Goal: Find specific page/section

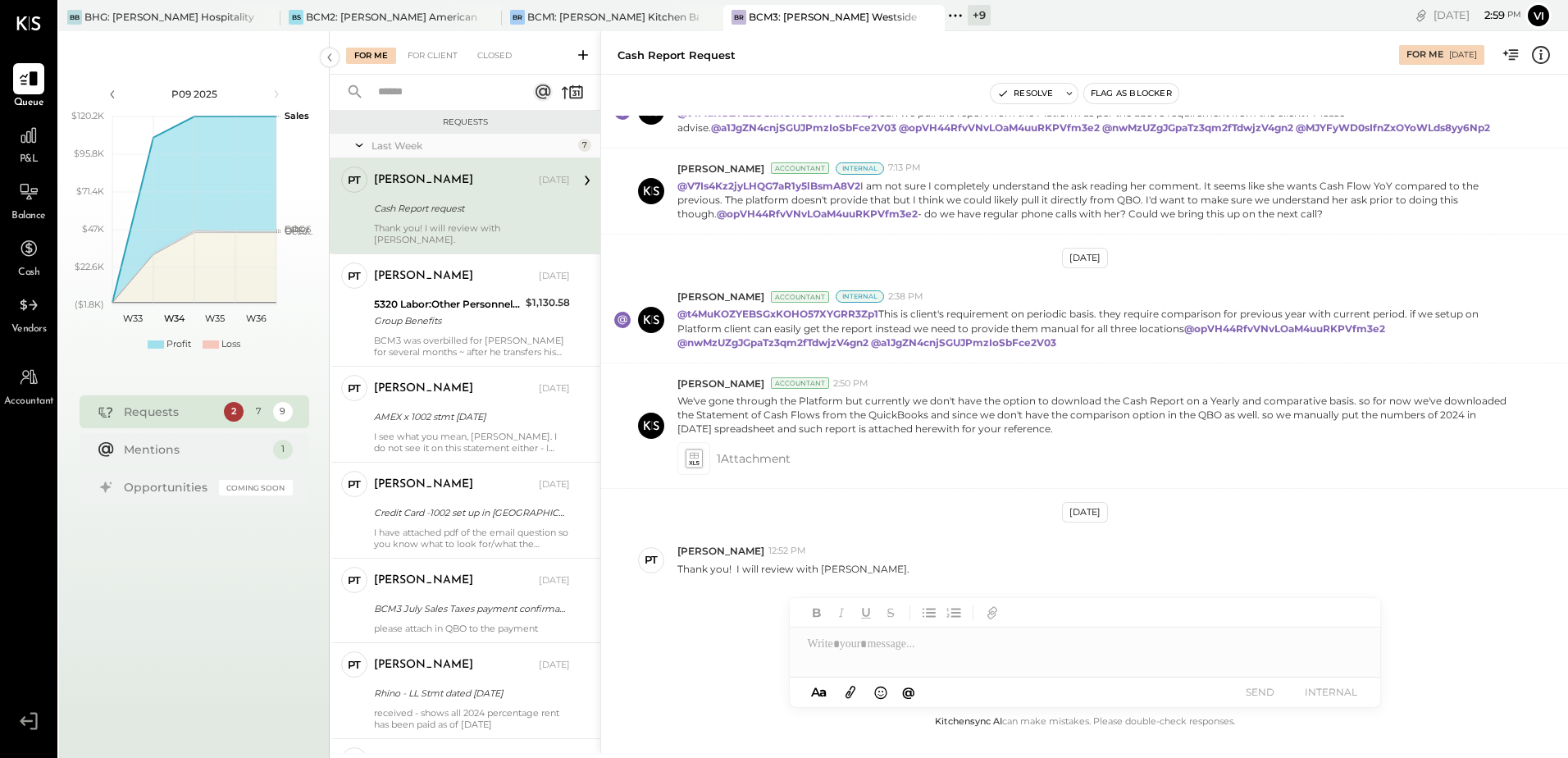
scroll to position [366, 0]
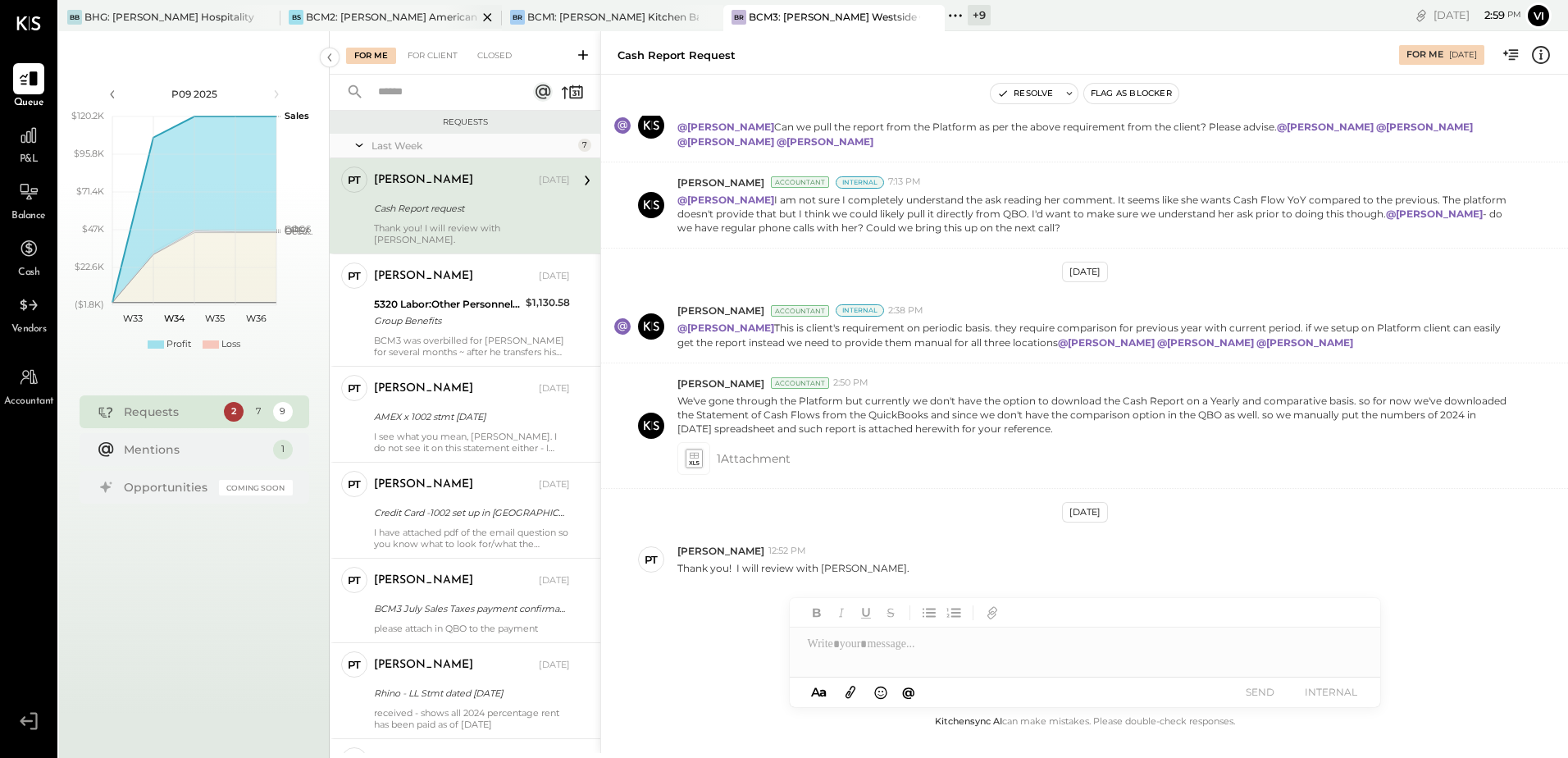
click at [393, 27] on div "BS BCM2: [PERSON_NAME] American Cooking" at bounding box center [391, 18] width 221 height 27
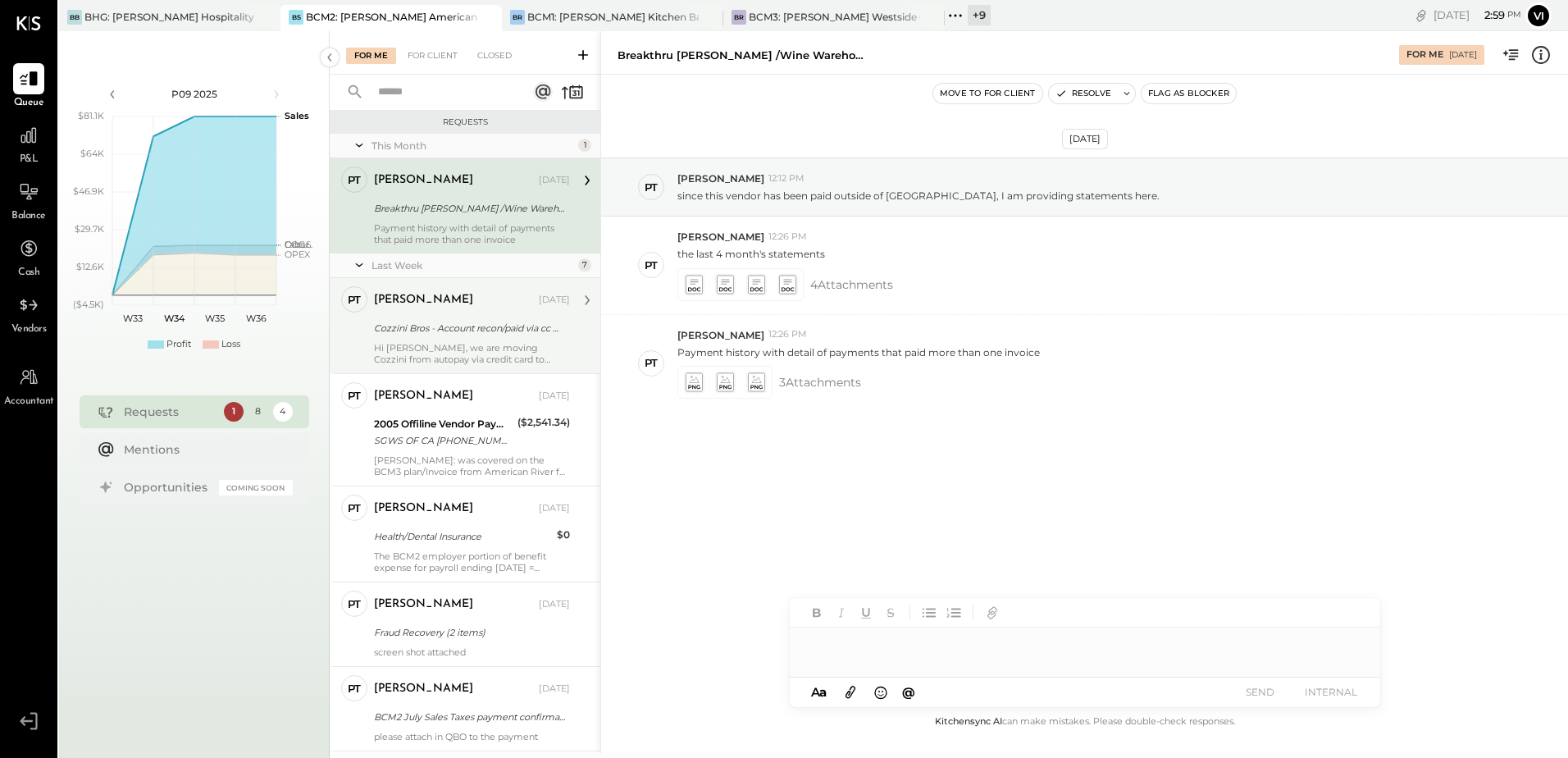
click at [453, 334] on div "Cozzini Bros - Account recon/paid via cc moving to MEEP" at bounding box center [469, 328] width 191 height 16
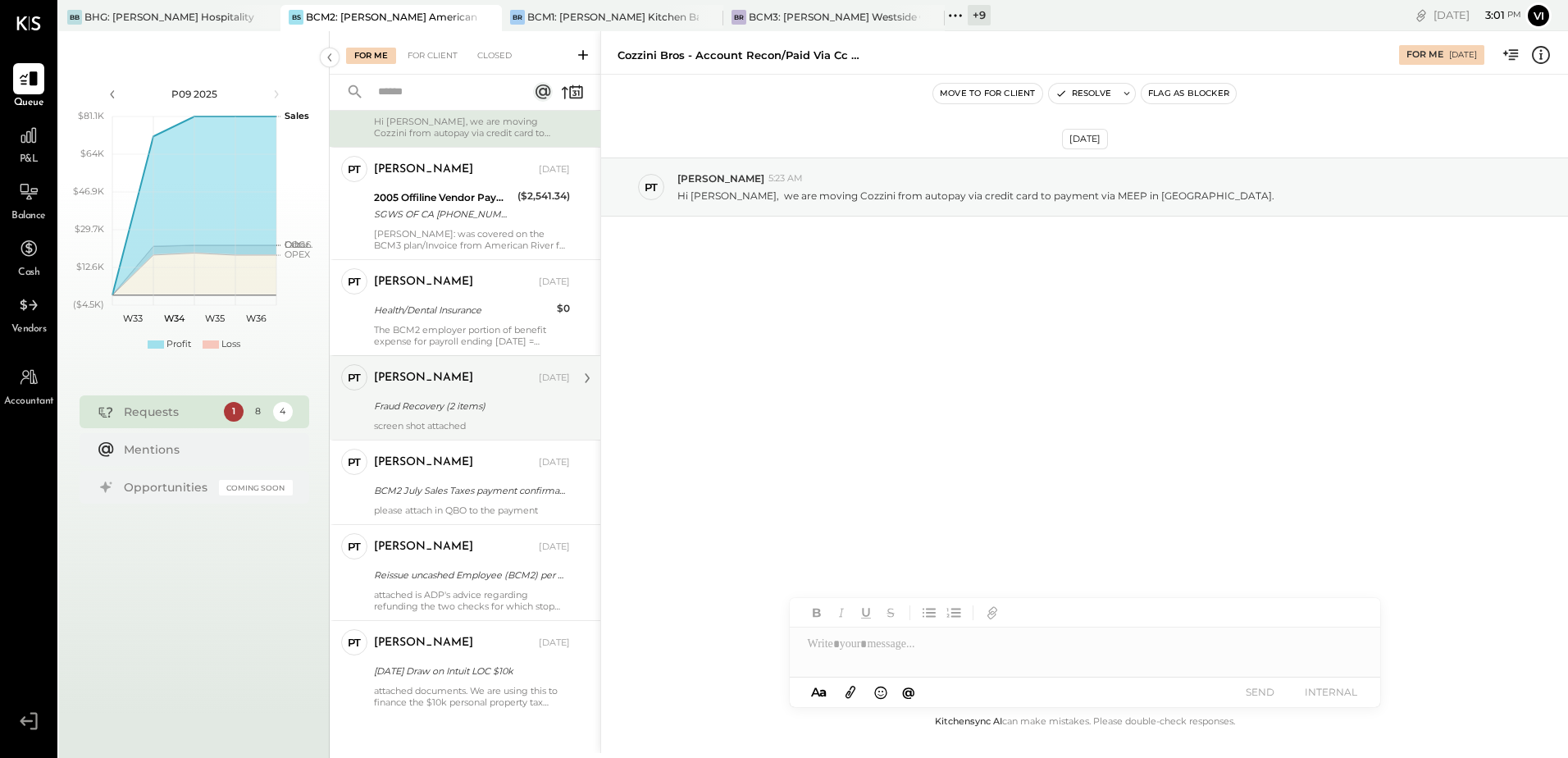
scroll to position [236, 0]
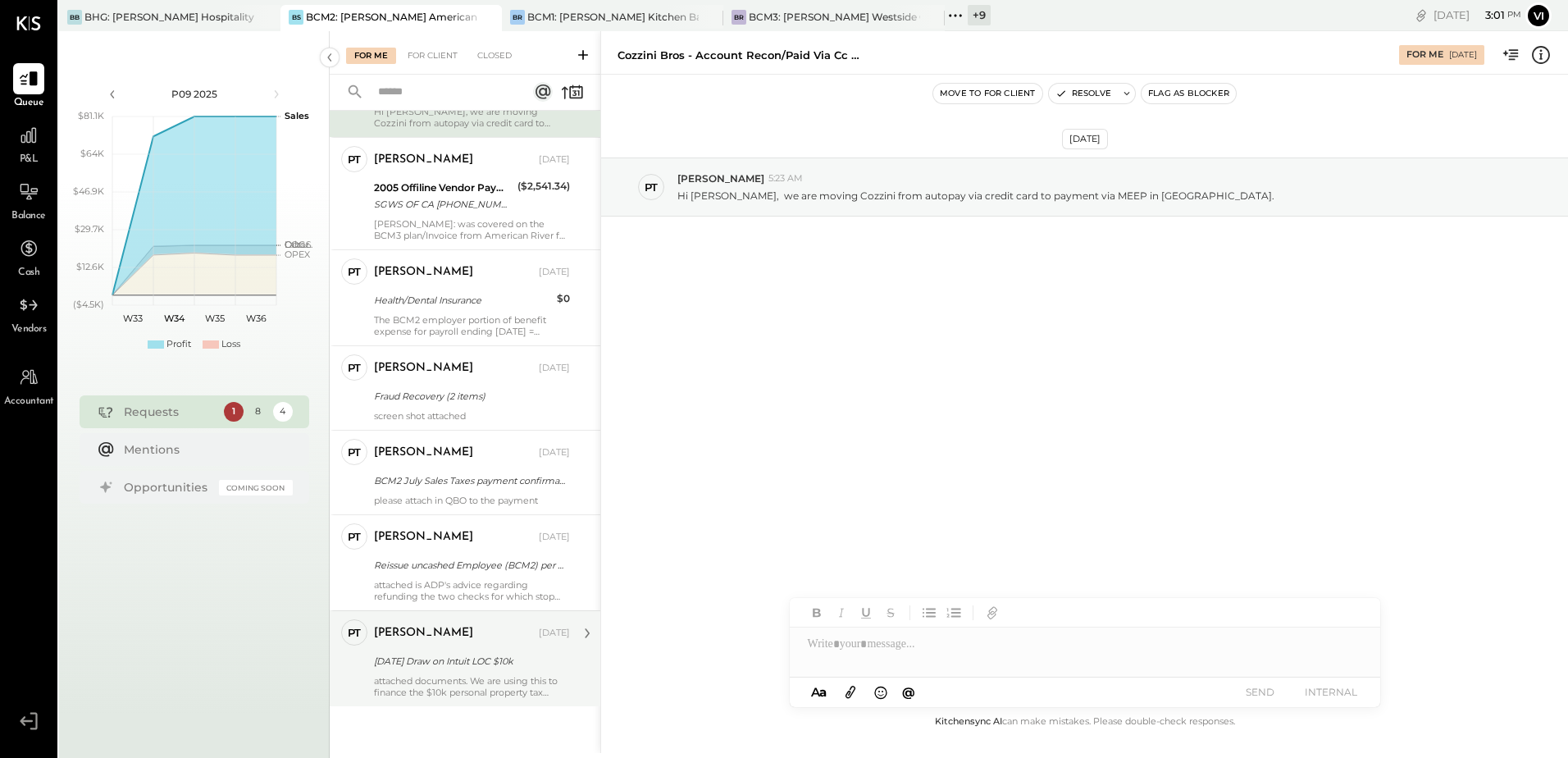
click at [468, 629] on div "[PERSON_NAME]" at bounding box center [455, 633] width 161 height 16
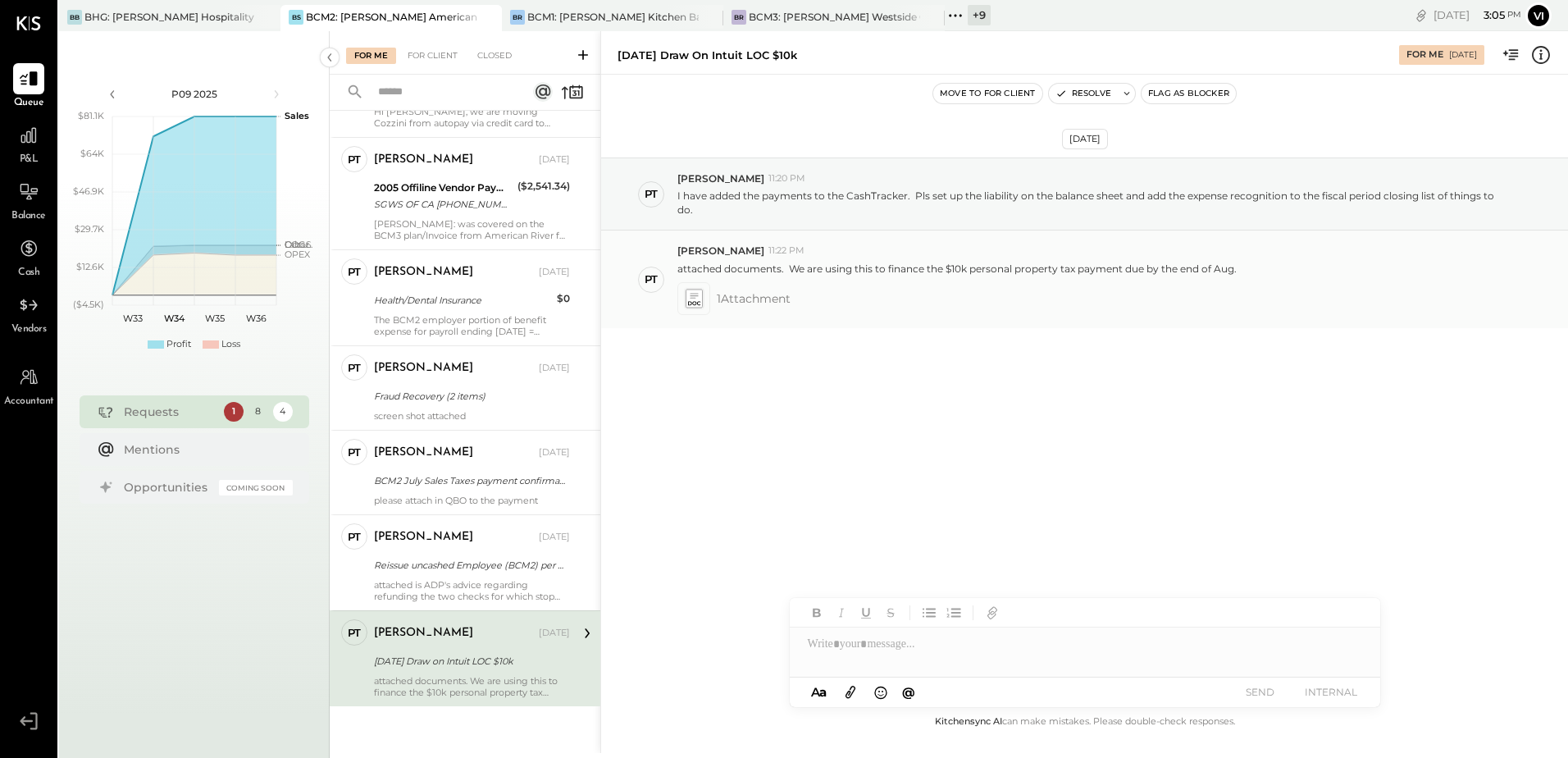
click at [697, 295] on icon at bounding box center [694, 295] width 9 height 5
